Goal: Check status

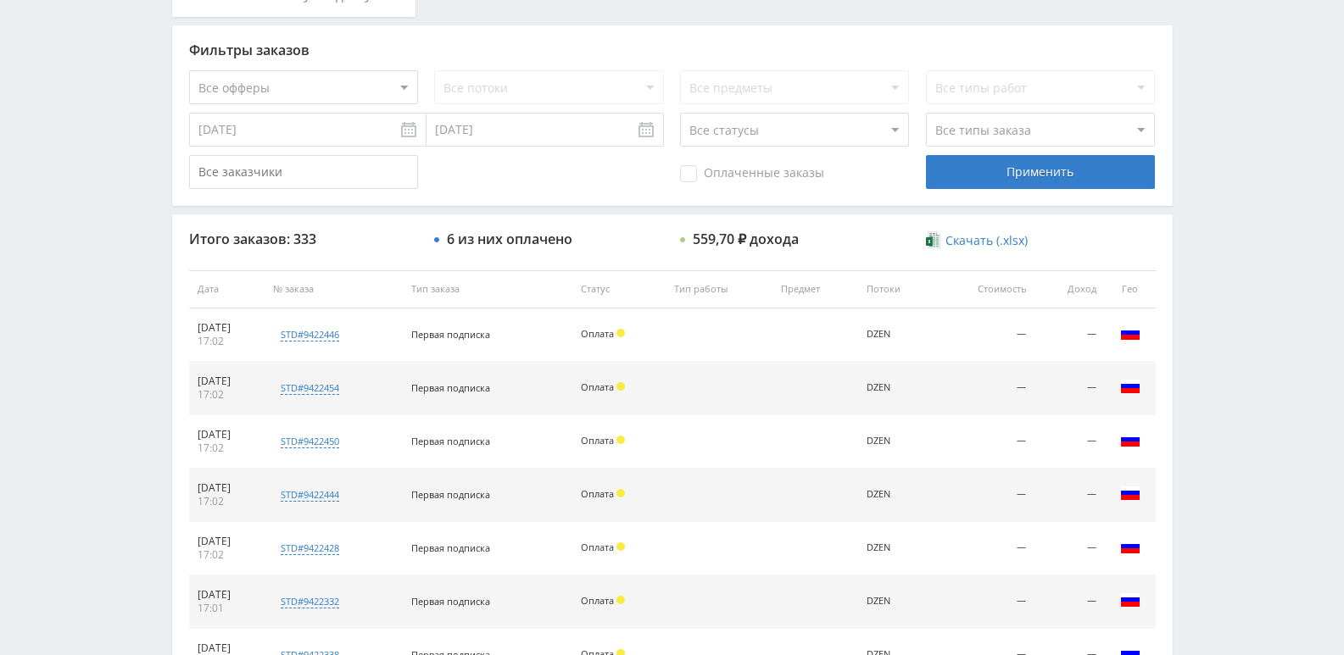
scroll to position [424, 0]
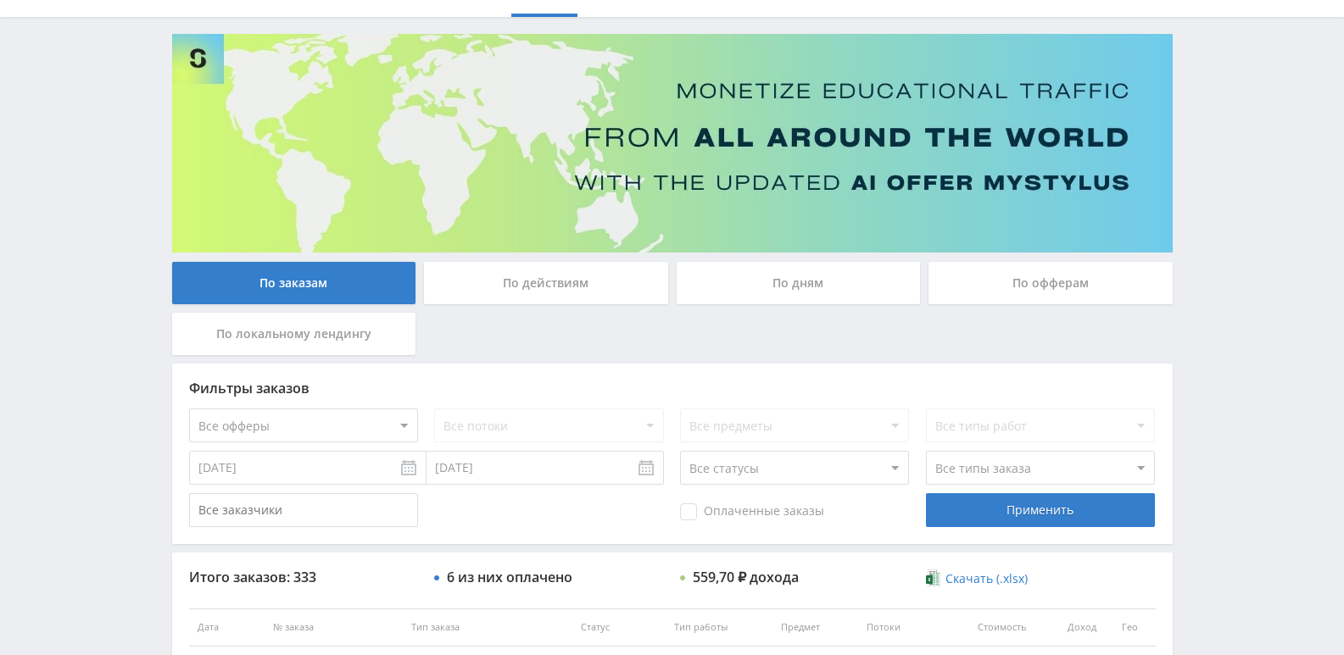
click at [484, 273] on div "По действиям" at bounding box center [546, 283] width 244 height 42
click at [0, 0] on input "По действиям" at bounding box center [0, 0] width 0 height 0
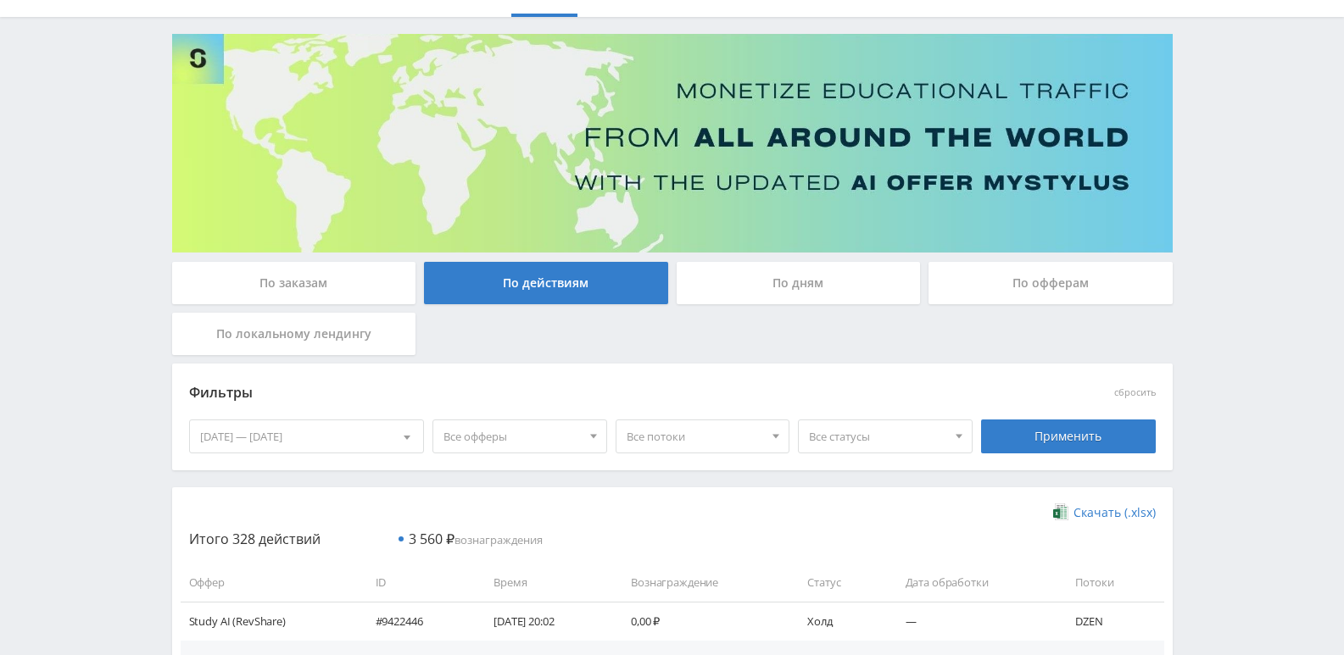
click at [734, 276] on div "По дням" at bounding box center [799, 283] width 244 height 42
click at [0, 0] on input "По дням" at bounding box center [0, 0] width 0 height 0
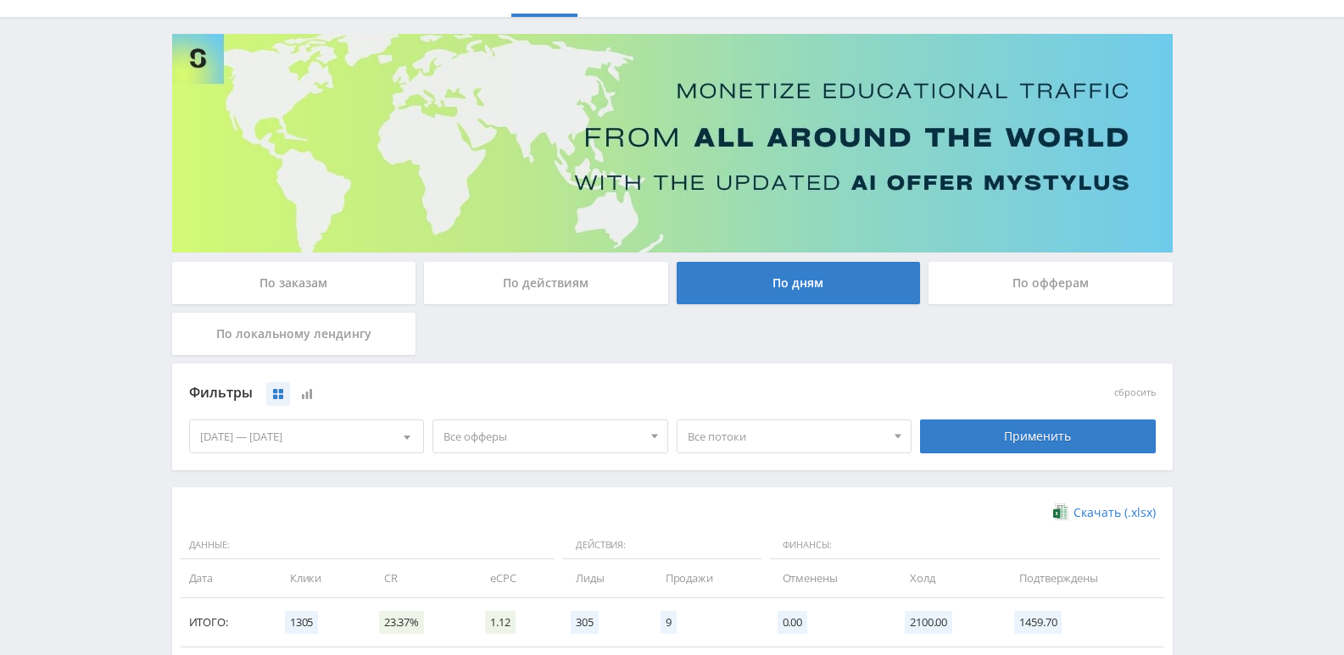
scroll to position [339, 0]
